Goal: Transaction & Acquisition: Book appointment/travel/reservation

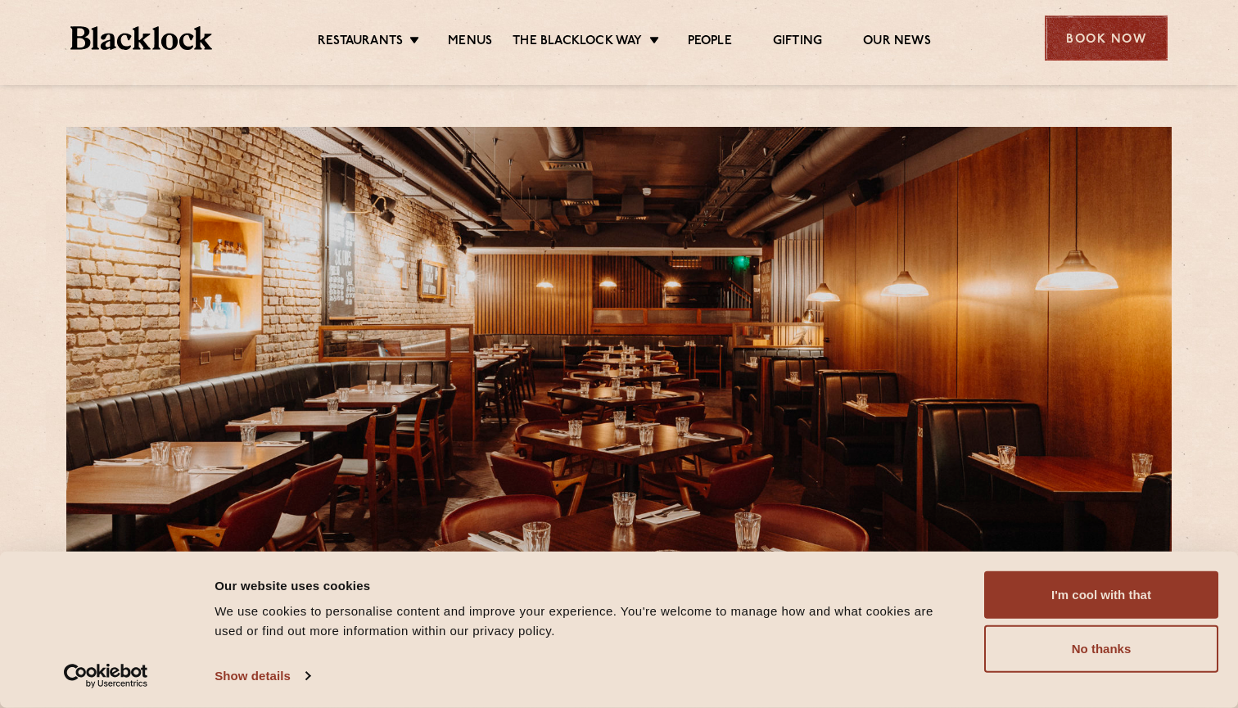
click at [1115, 37] on div "Book Now" at bounding box center [1106, 38] width 123 height 45
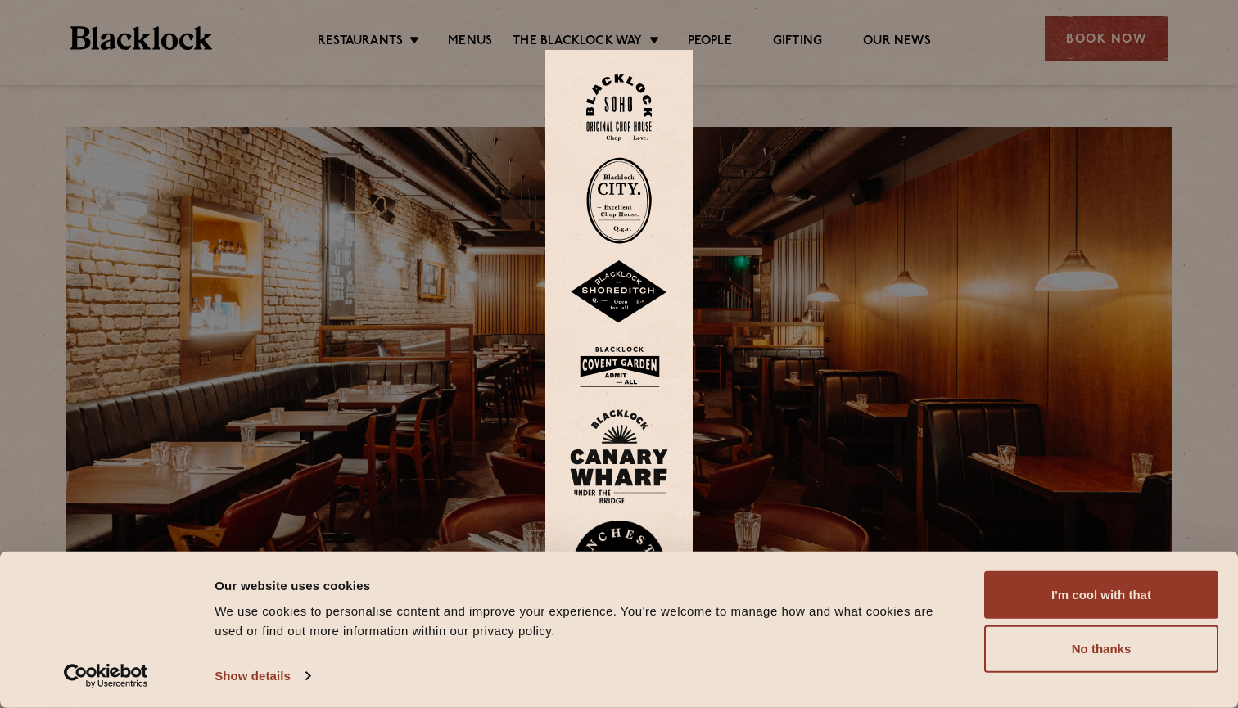
click at [626, 210] on img at bounding box center [619, 200] width 66 height 87
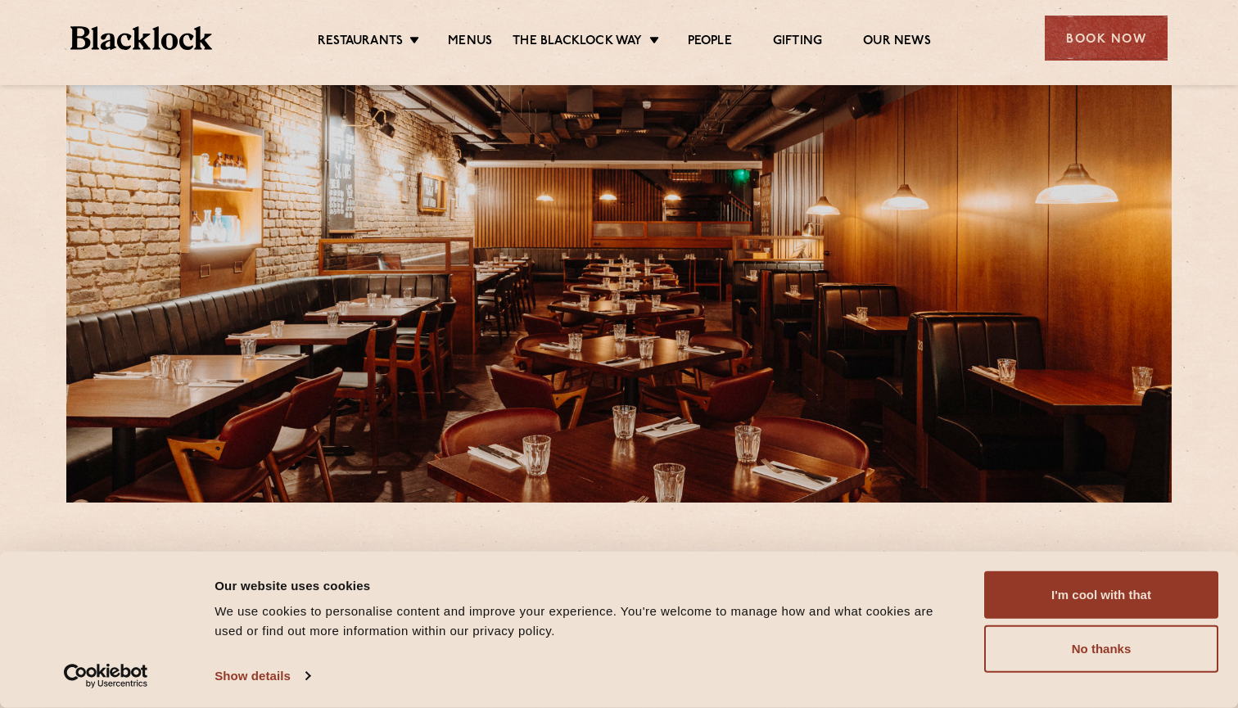
scroll to position [223, 0]
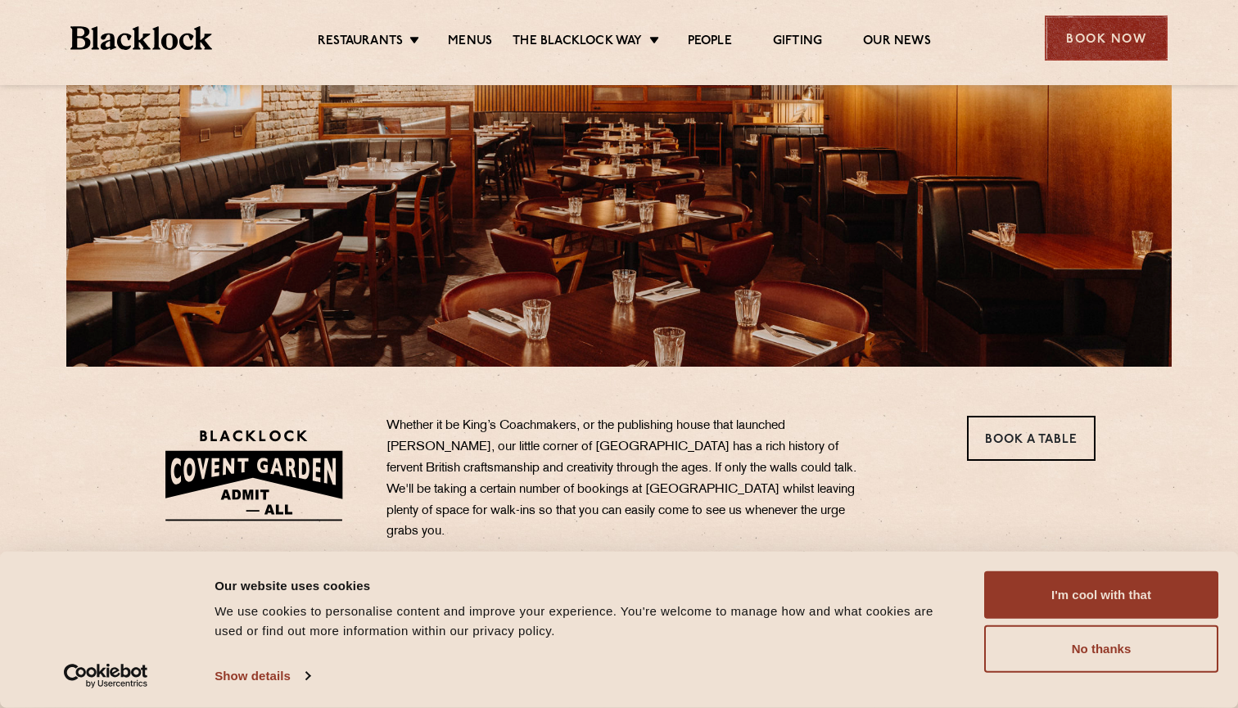
click at [1069, 53] on div "Book Now" at bounding box center [1106, 38] width 123 height 45
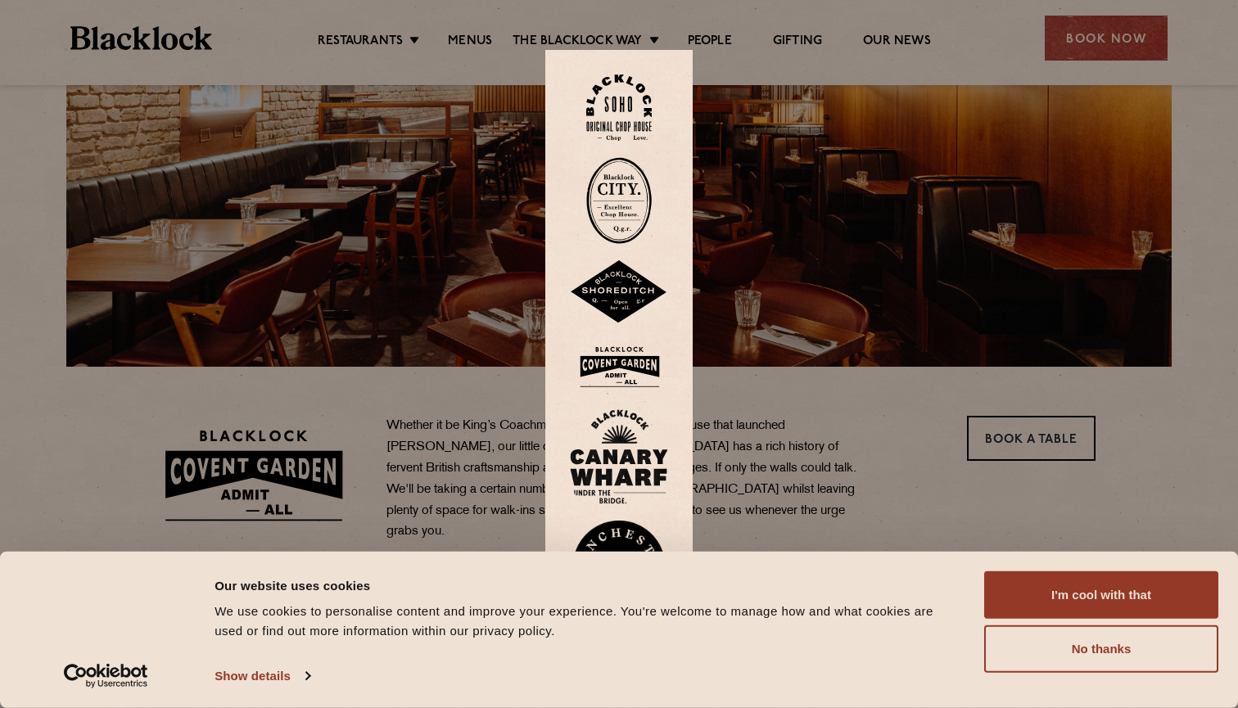
click at [618, 366] on img at bounding box center [619, 367] width 98 height 53
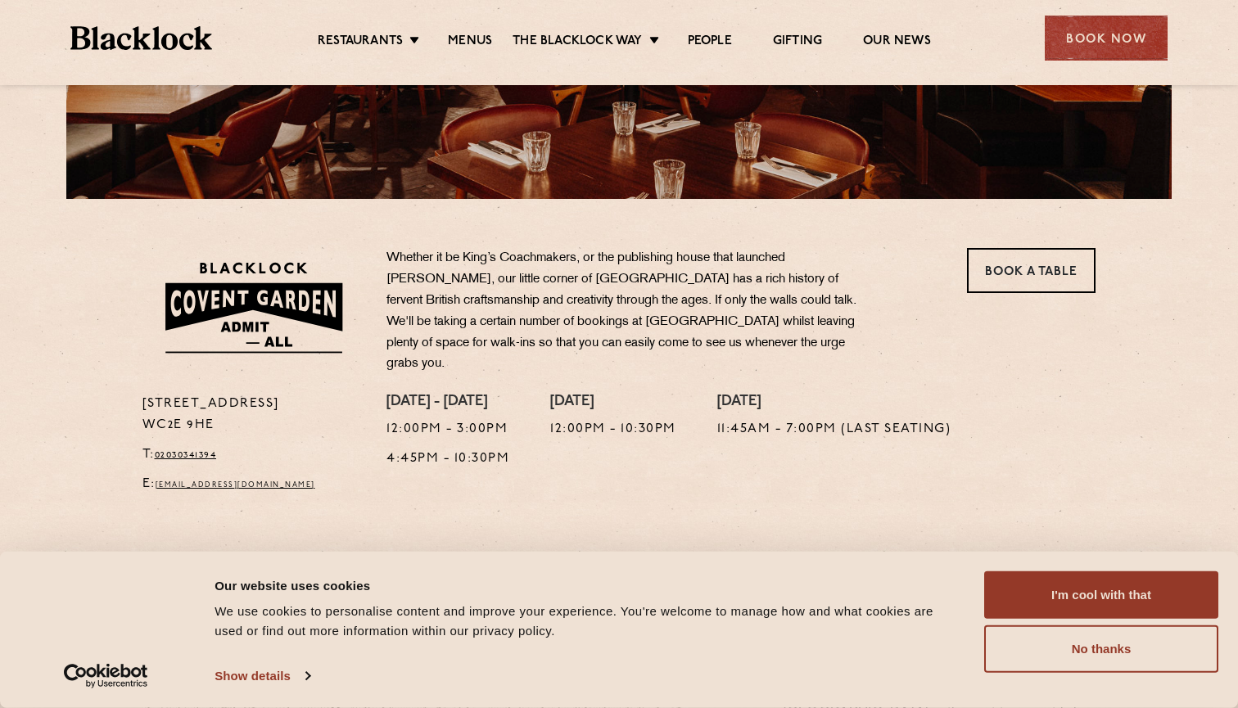
scroll to position [559, 0]
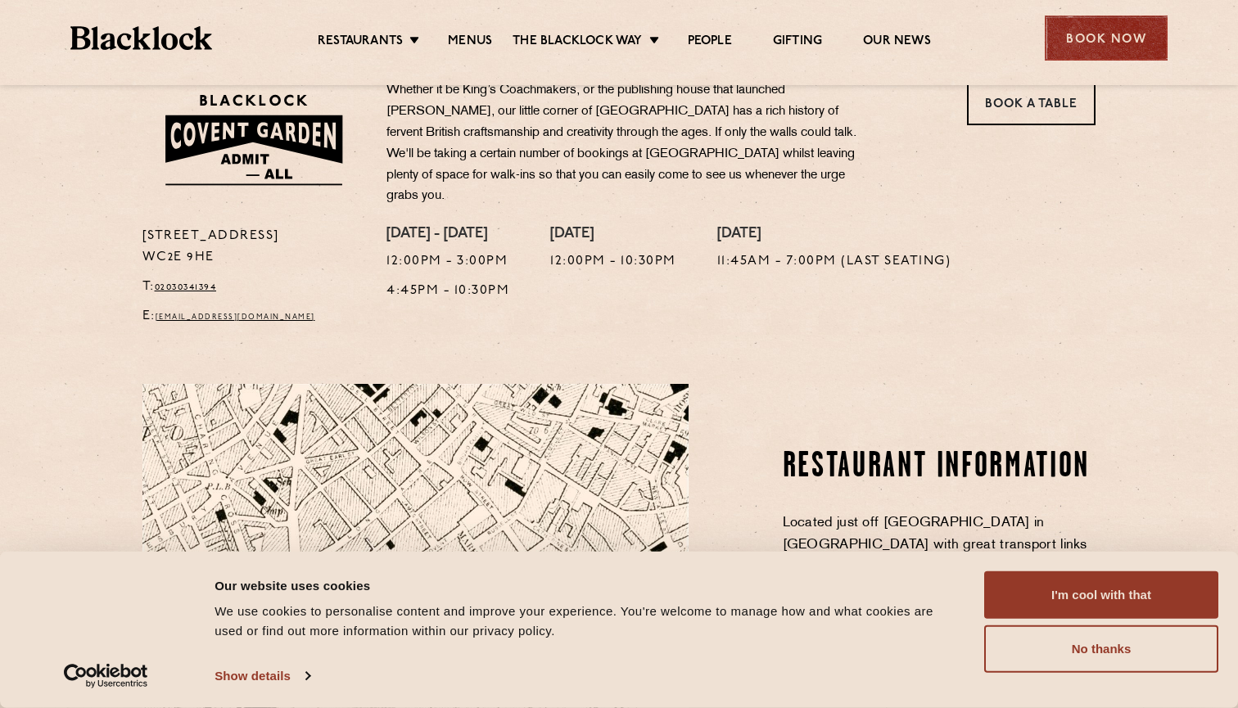
click at [1124, 44] on div "Book Now" at bounding box center [1106, 38] width 123 height 45
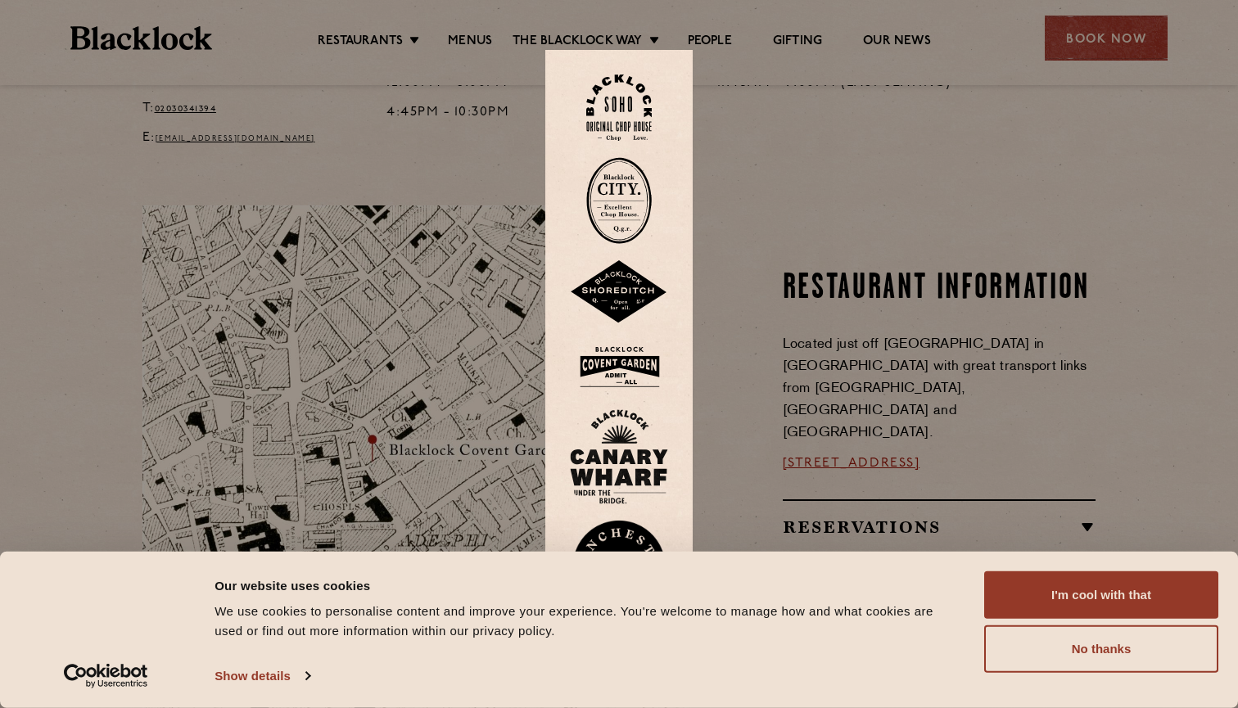
scroll to position [753, 0]
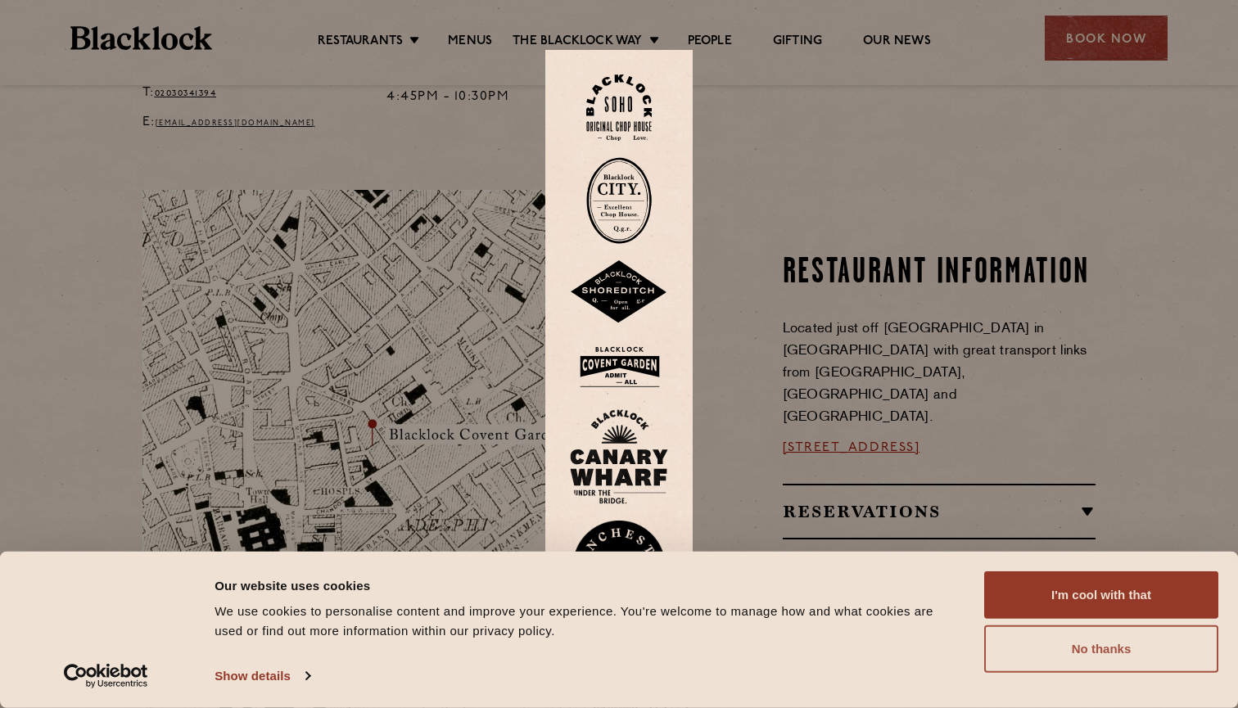
click at [1052, 645] on button "No thanks" at bounding box center [1101, 649] width 234 height 47
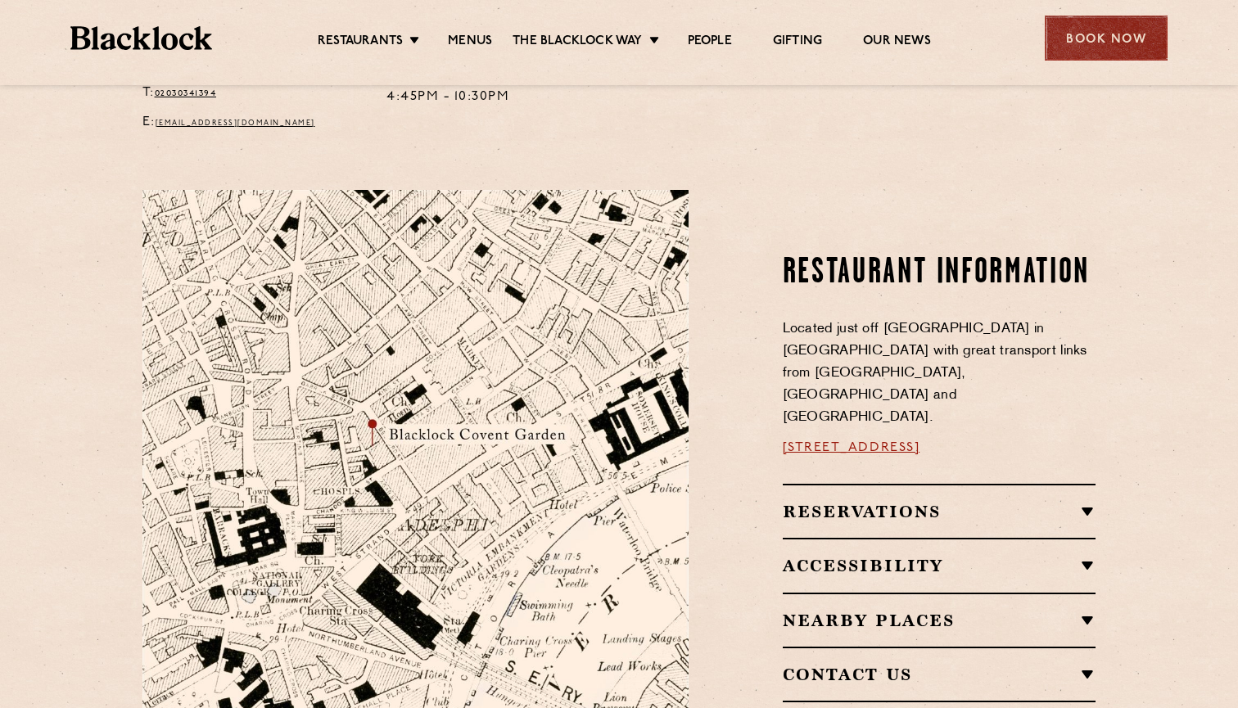
click at [1112, 38] on div "Book Now" at bounding box center [1106, 38] width 123 height 45
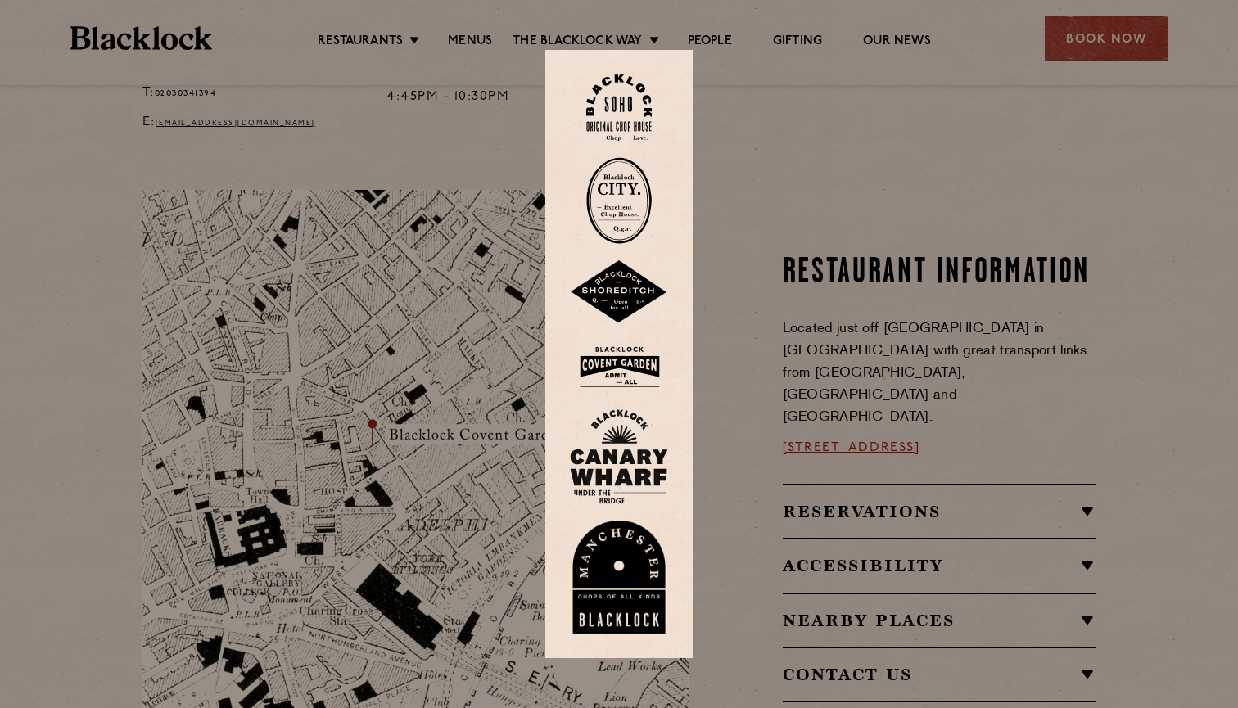
click at [631, 92] on img at bounding box center [619, 108] width 66 height 66
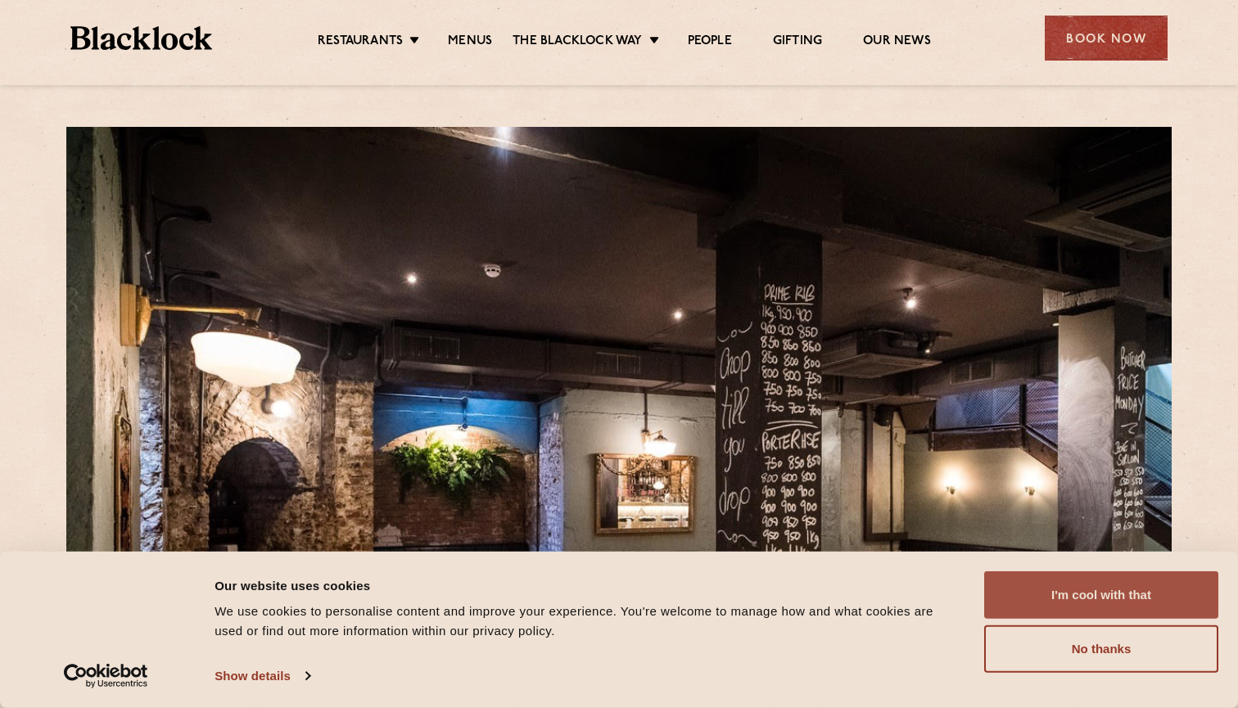
click at [1047, 605] on button "I'm cool with that" at bounding box center [1101, 595] width 234 height 47
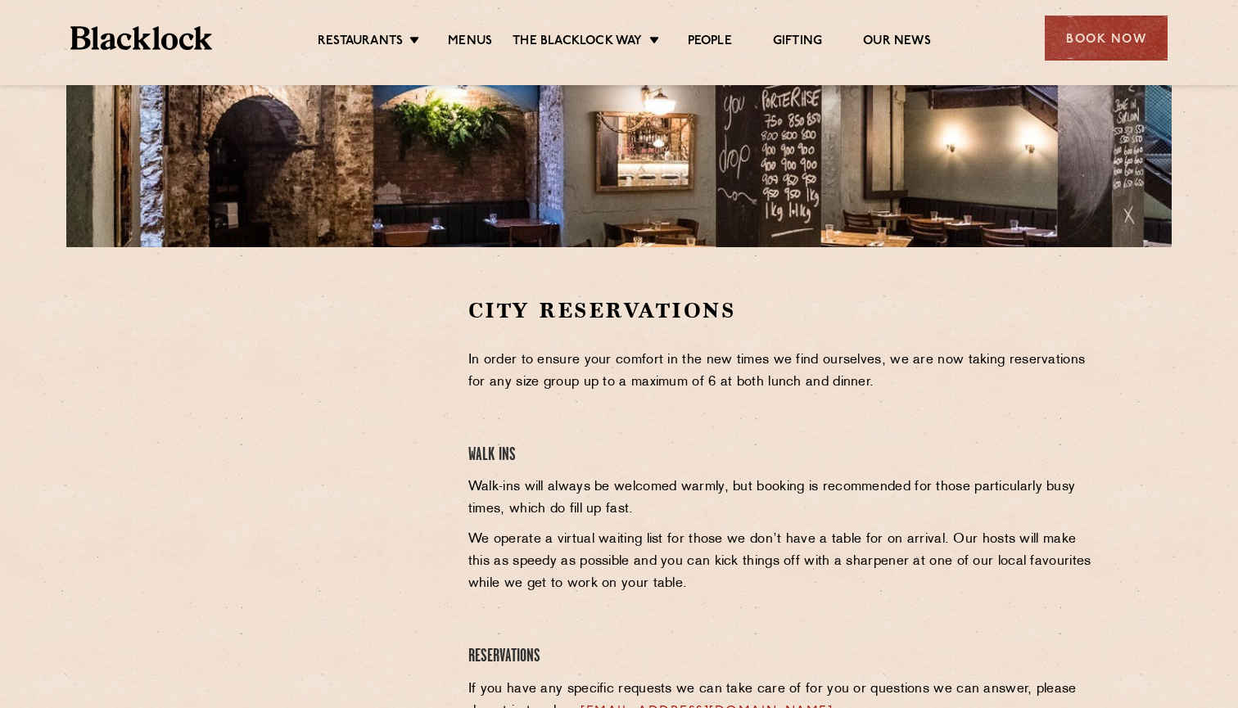
scroll to position [340, 0]
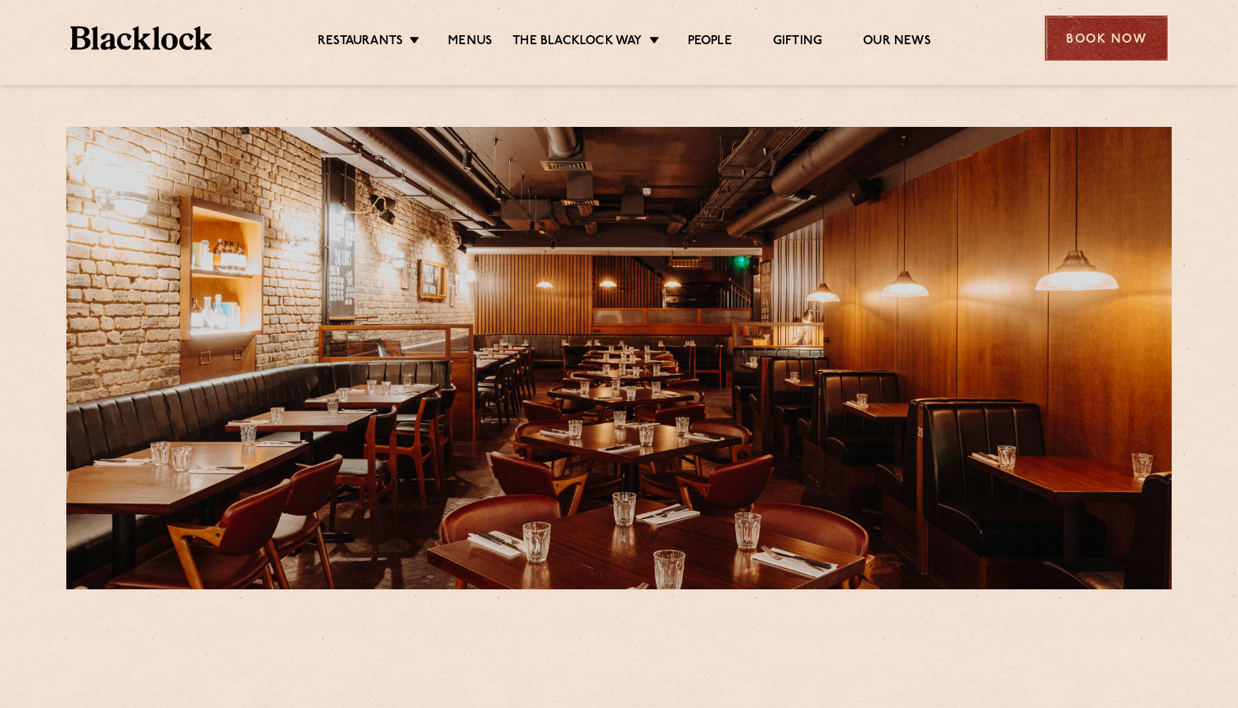
click at [1125, 33] on div "Book Now" at bounding box center [1106, 38] width 123 height 45
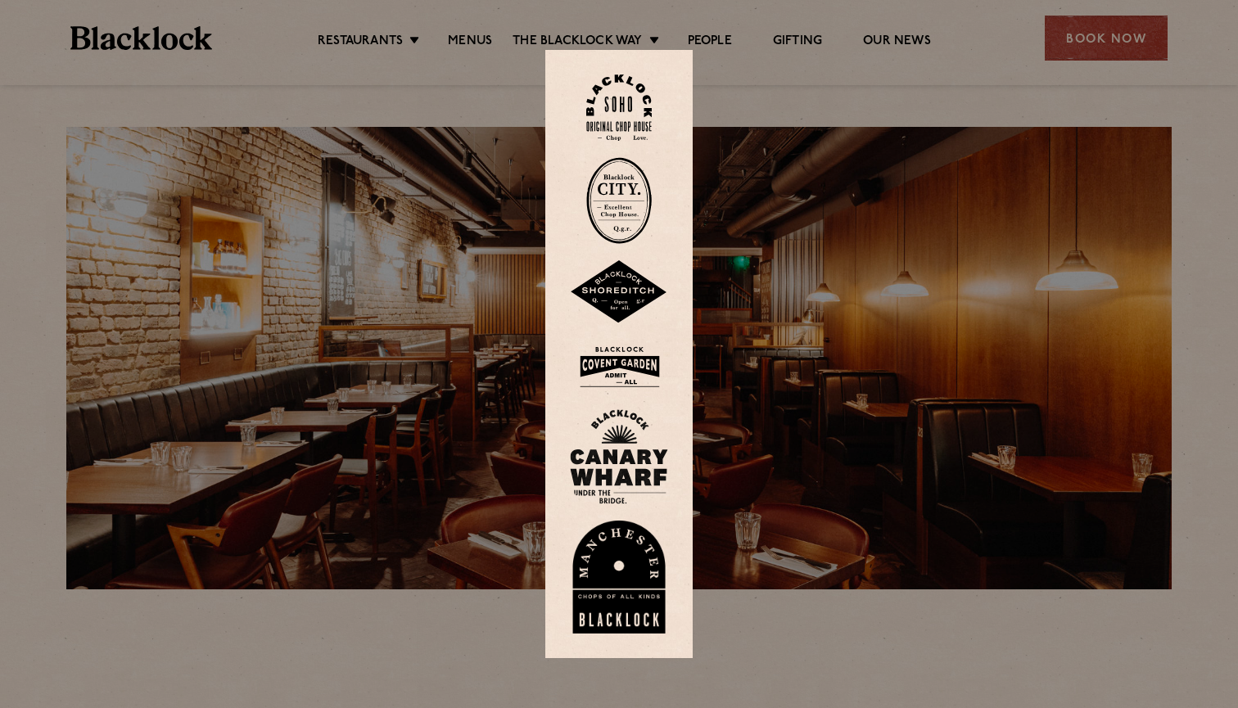
click at [799, 210] on div at bounding box center [619, 354] width 1238 height 708
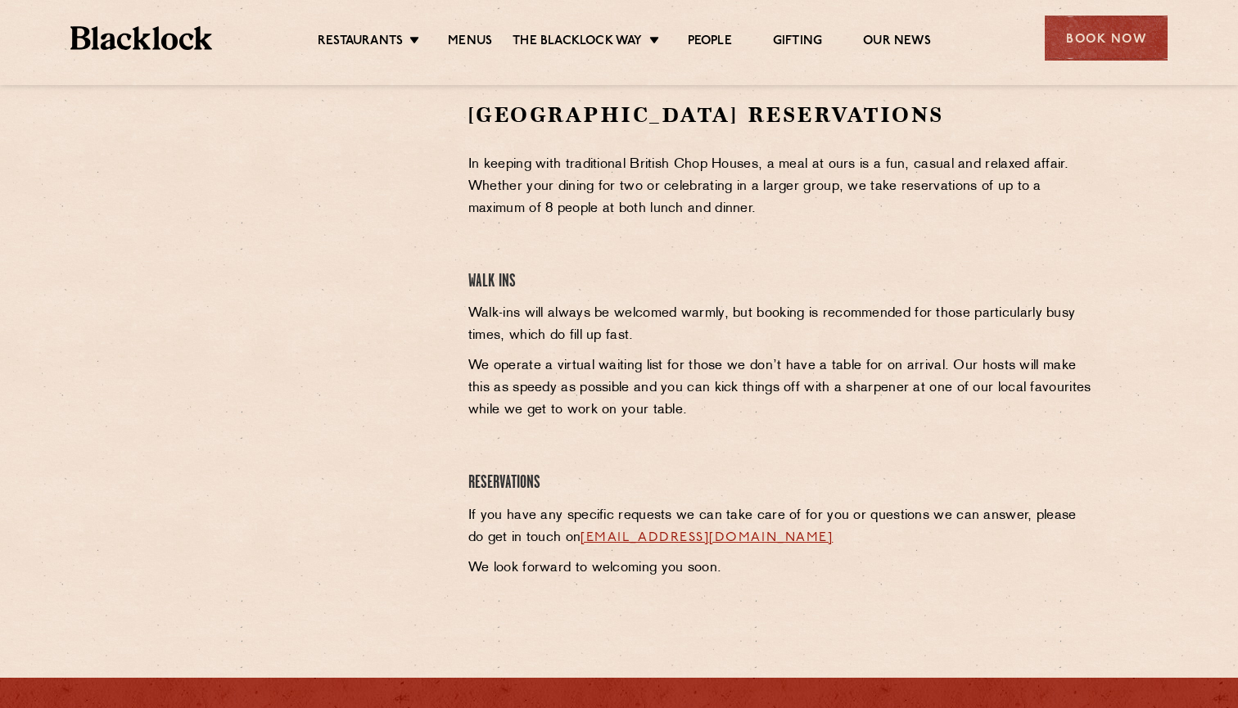
scroll to position [470, 0]
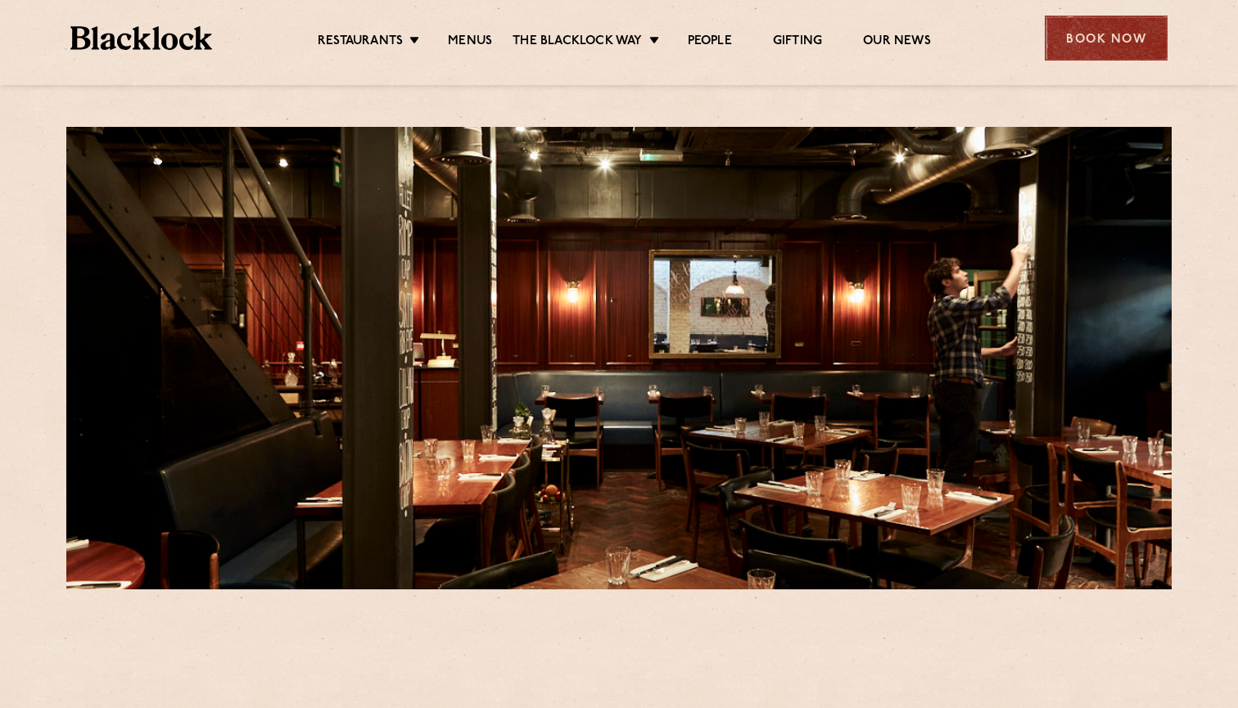
click at [1115, 46] on div "Book Now" at bounding box center [1106, 38] width 123 height 45
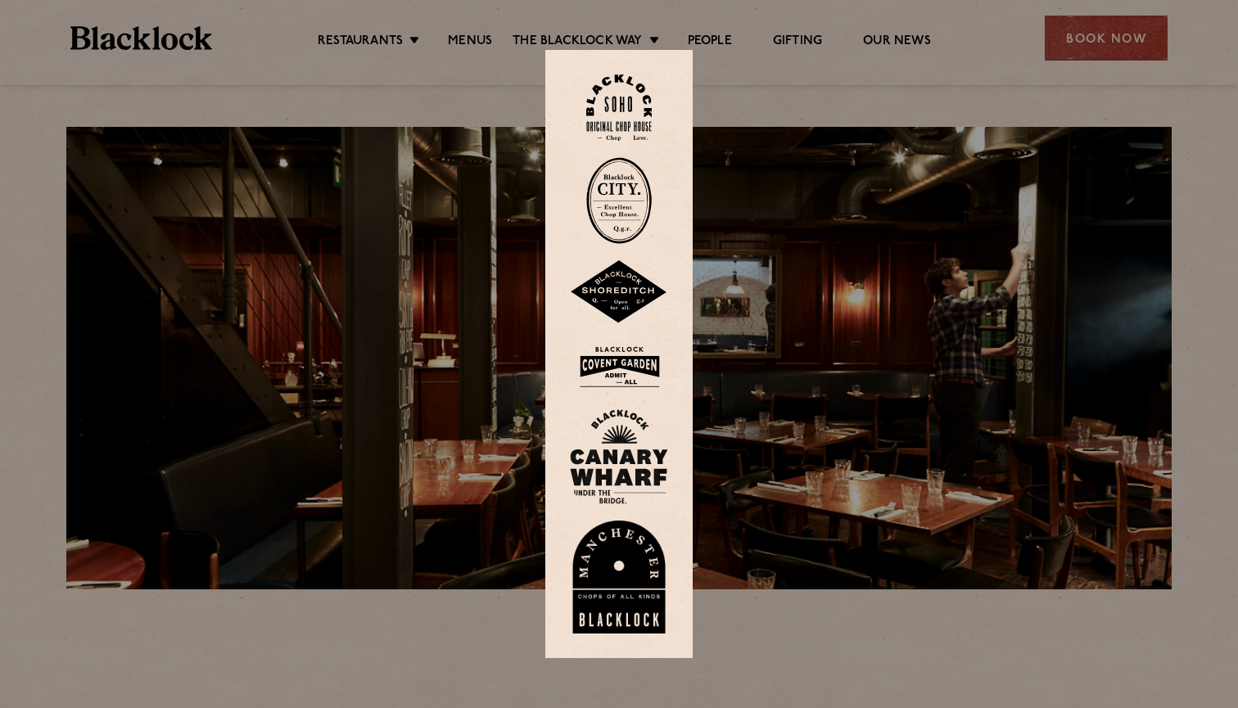
click at [622, 91] on img at bounding box center [619, 108] width 66 height 66
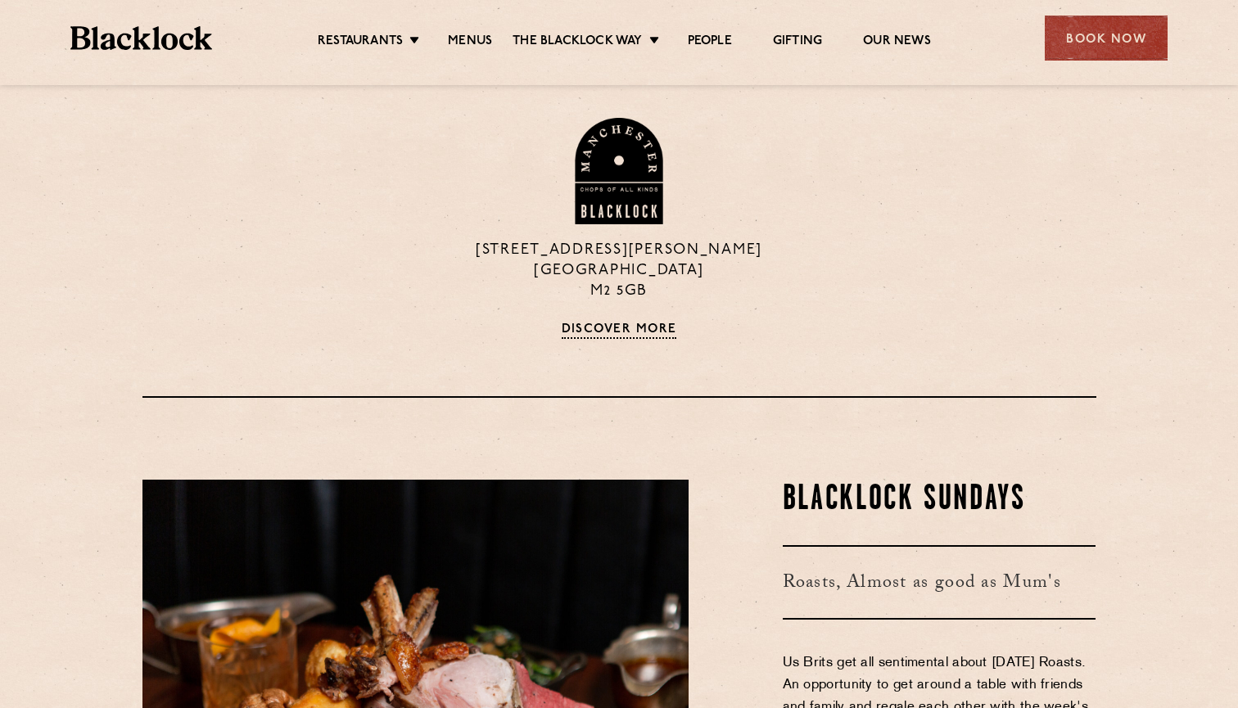
scroll to position [1804, 0]
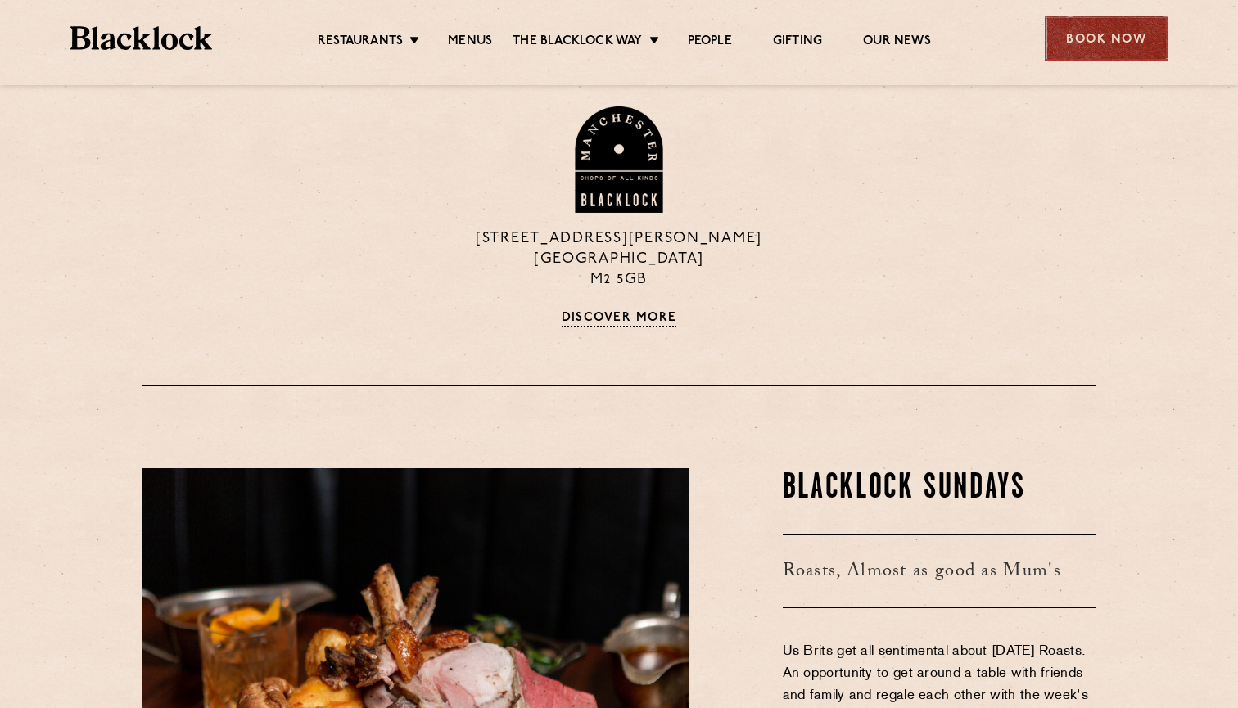
click at [1111, 31] on div "Book Now" at bounding box center [1106, 38] width 123 height 45
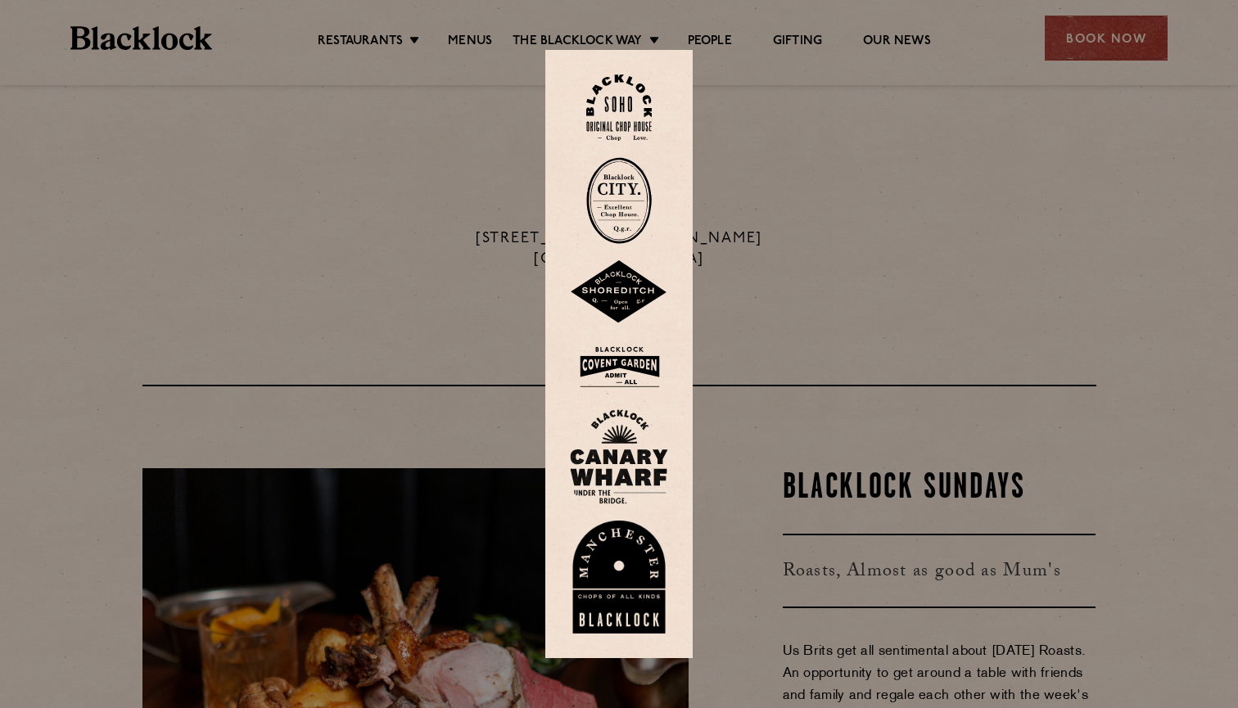
click at [612, 206] on img at bounding box center [619, 200] width 66 height 87
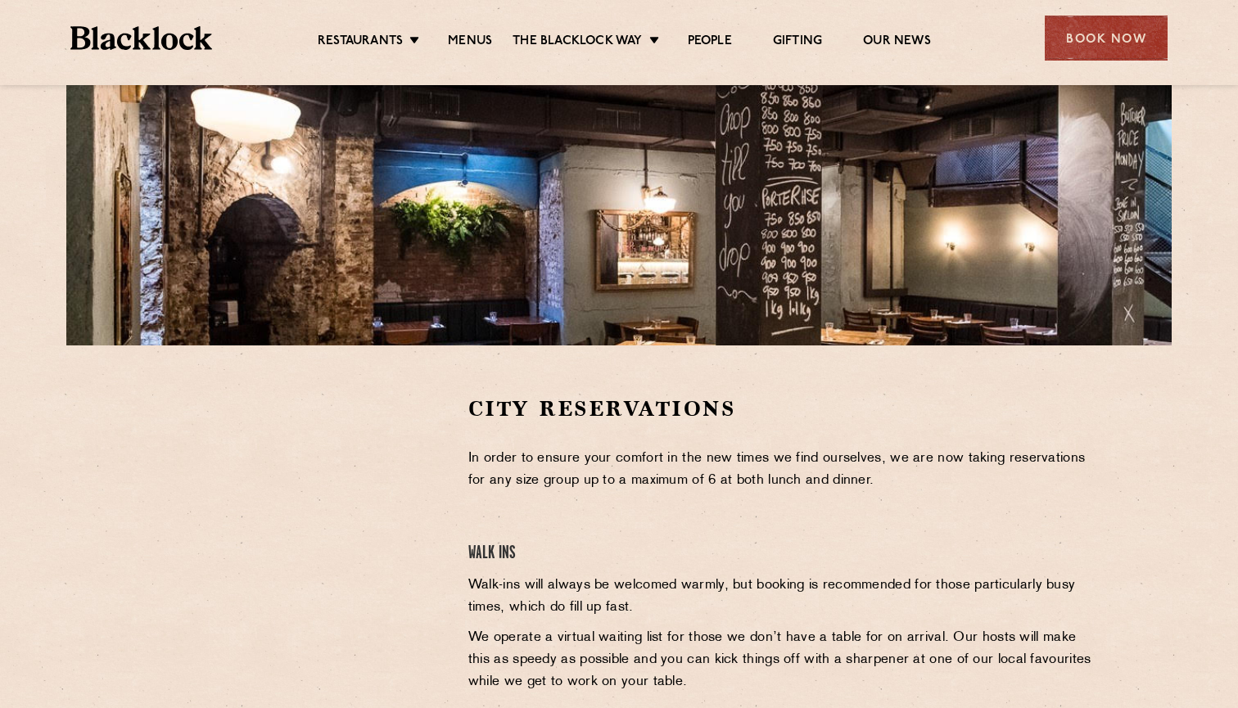
scroll to position [239, 0]
